Goal: Check status

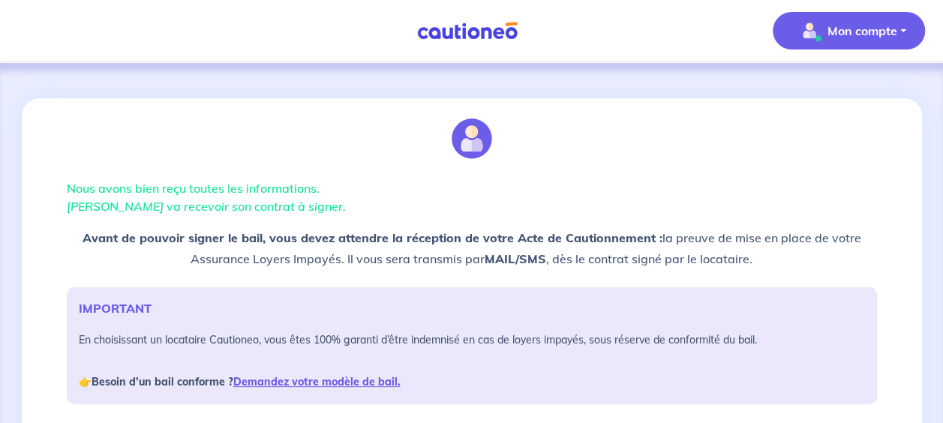
click at [834, 36] on p "Mon compte" at bounding box center [863, 31] width 70 height 18
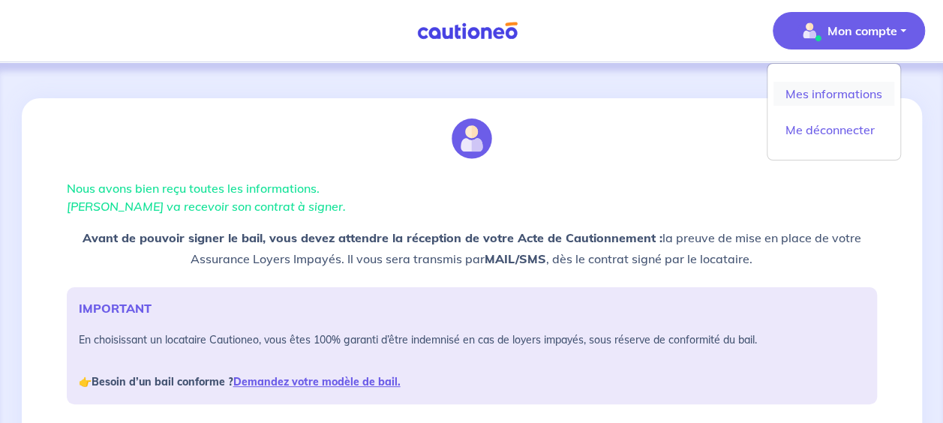
click at [845, 95] on link "Mes informations" at bounding box center [834, 94] width 121 height 24
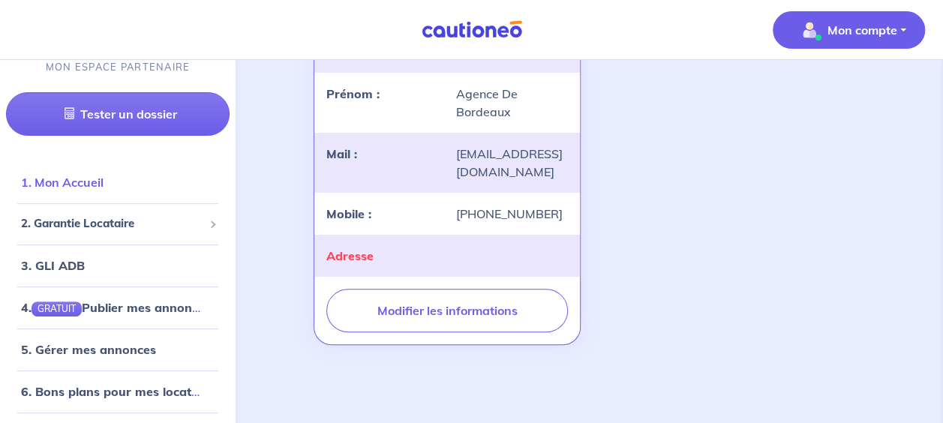
click at [77, 186] on link "1. Mon Accueil" at bounding box center [62, 182] width 83 height 15
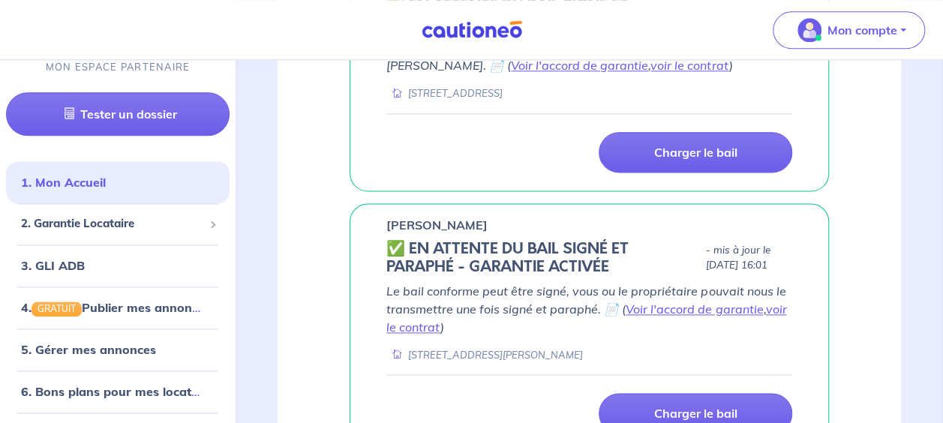
scroll to position [912, 0]
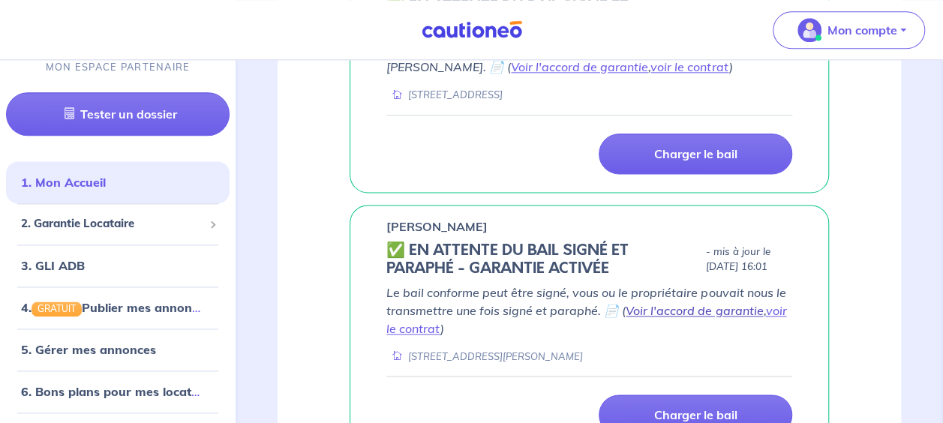
click at [689, 303] on link "Voir l'accord de garantie" at bounding box center [694, 310] width 137 height 15
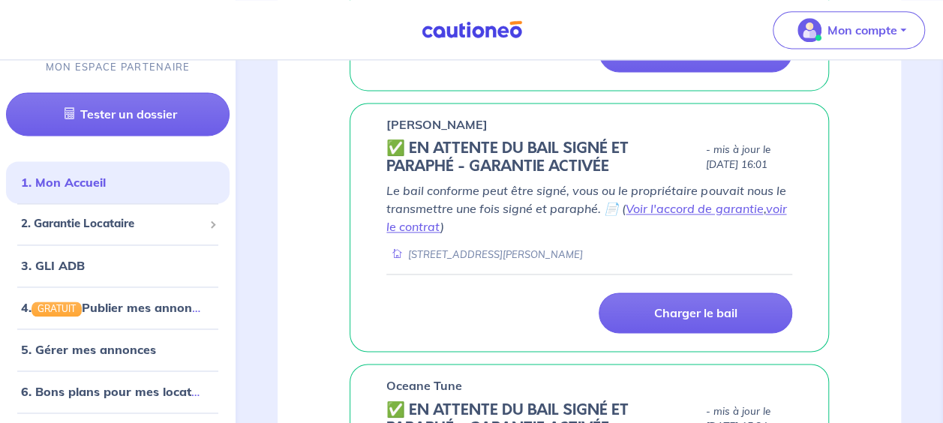
scroll to position [1137, 0]
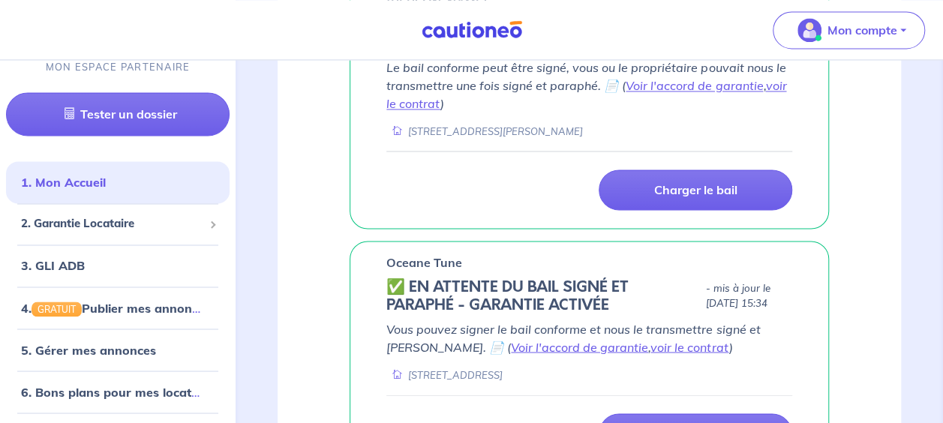
click at [416, 278] on h5 "✅️️️ EN ATTENTE DU BAIL SIGNÉ ET PARAPHÉ - GARANTIE ACTIVÉE" at bounding box center [543, 296] width 314 height 36
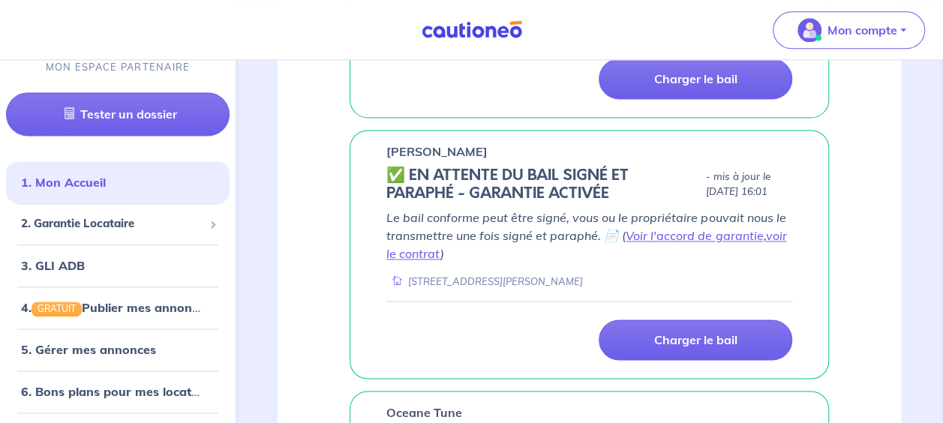
scroll to position [687, 0]
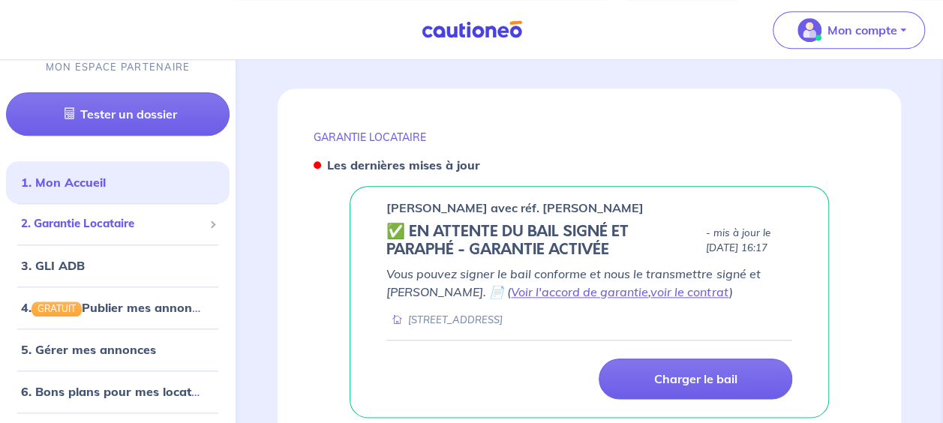
click at [116, 230] on span "2. Garantie Locataire" at bounding box center [112, 224] width 182 height 17
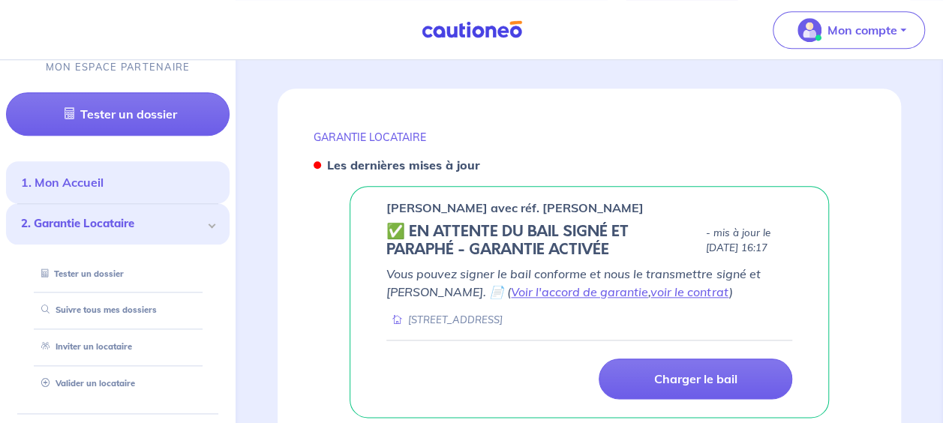
click at [104, 176] on link "1. Mon Accueil" at bounding box center [62, 183] width 83 height 15
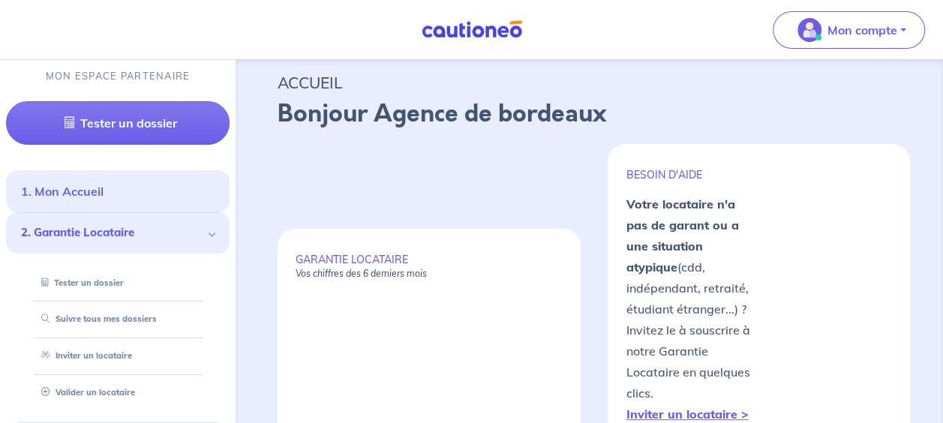
scroll to position [0, 0]
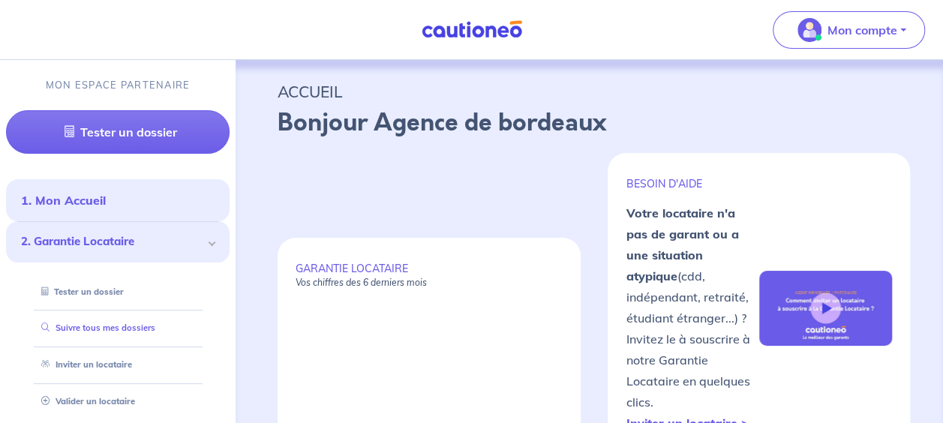
click at [146, 324] on link "Suivre tous mes dossiers" at bounding box center [95, 328] width 120 height 11
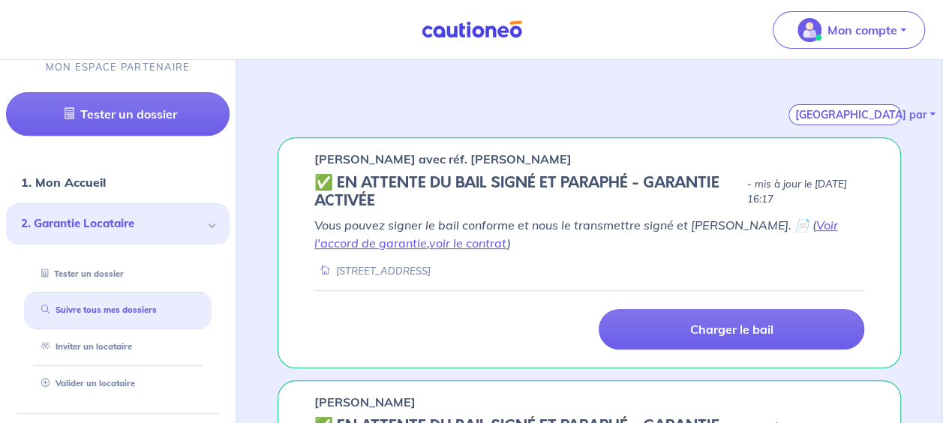
scroll to position [450, 0]
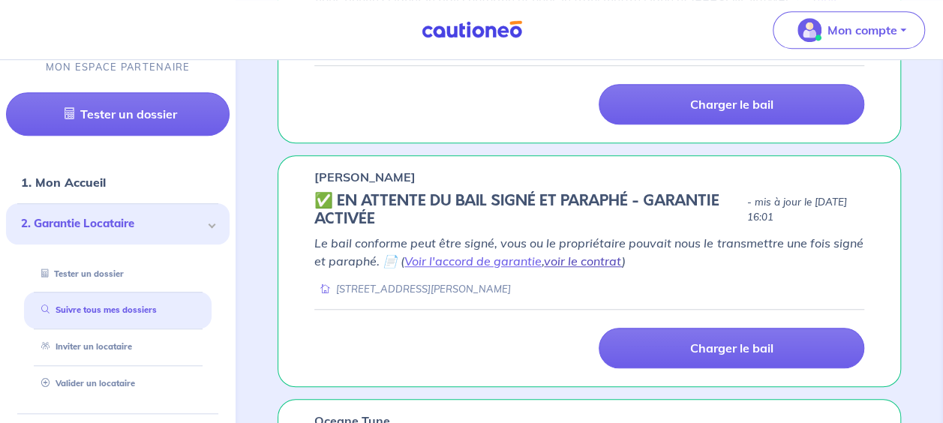
click at [573, 258] on link "voir le contrat" at bounding box center [583, 261] width 78 height 15
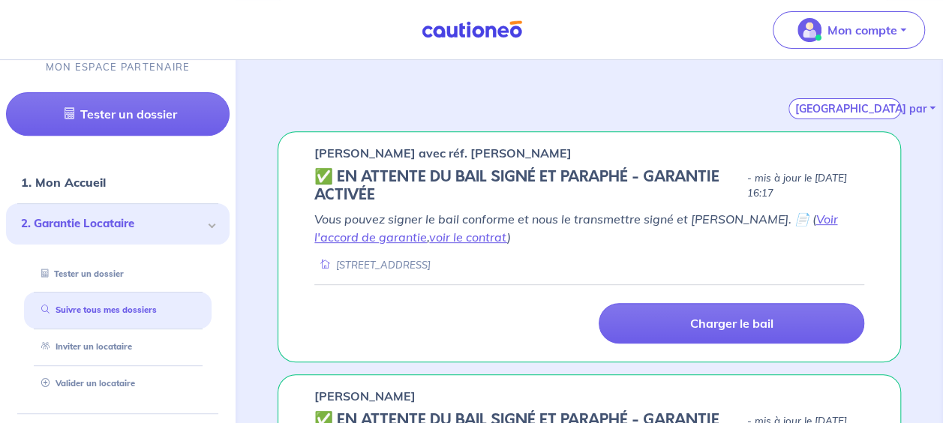
scroll to position [137, 0]
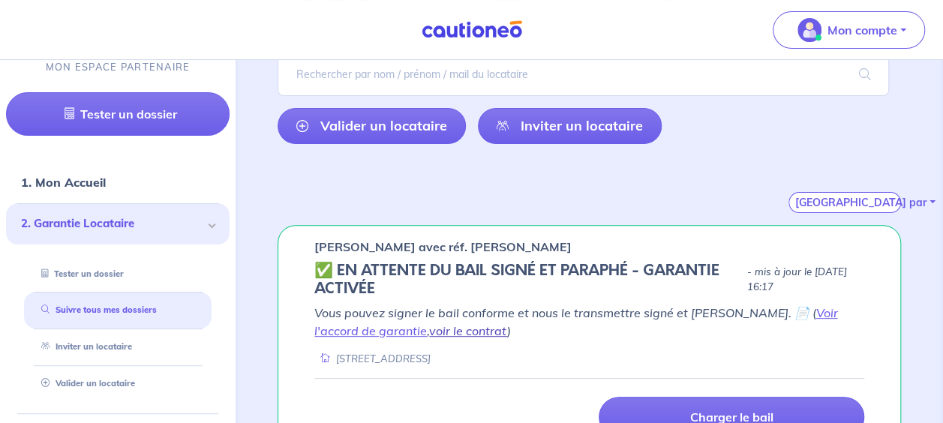
click at [429, 329] on link "voir le contrat" at bounding box center [468, 330] width 78 height 15
